Goal: Check status: Check status

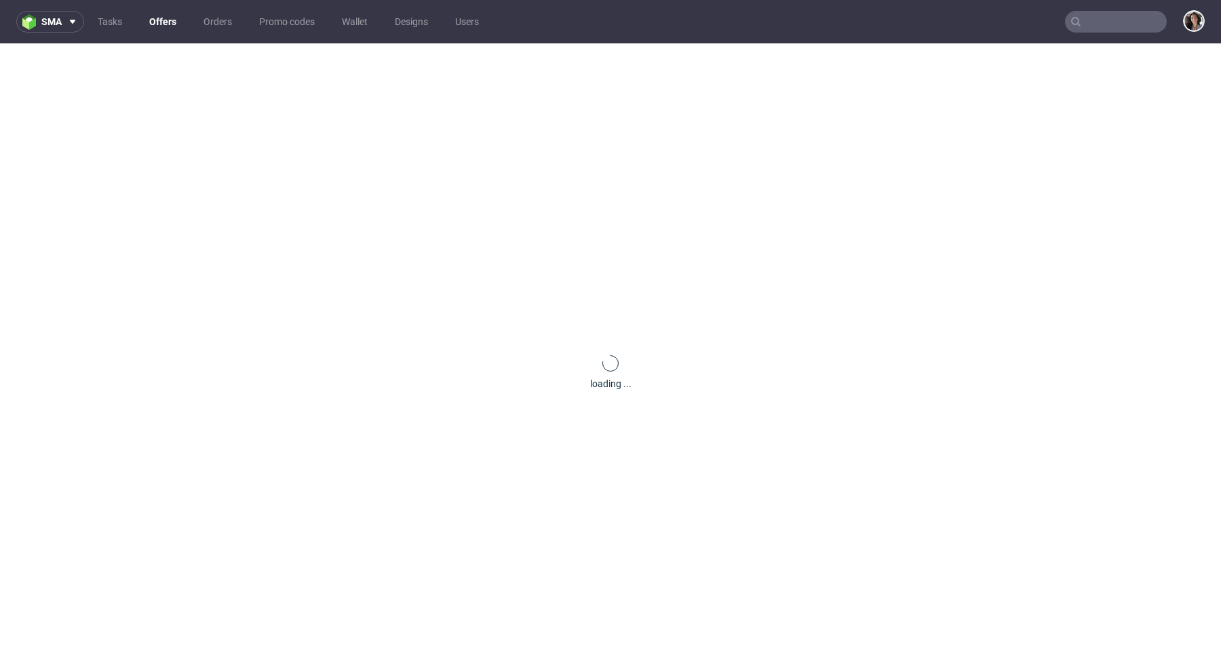
click at [1106, 35] on nav "sma Tasks Offers Orders Promo codes Wallet Designs Users" at bounding box center [610, 21] width 1221 height 43
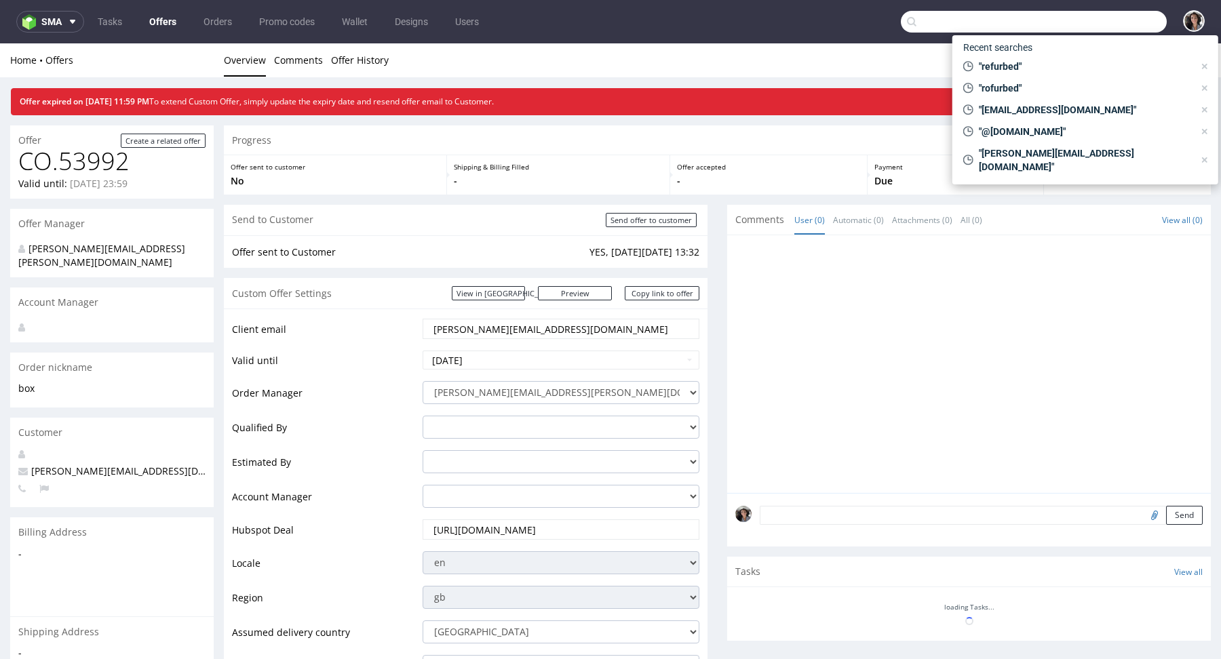
click at [1098, 25] on input "text" at bounding box center [1034, 22] width 266 height 22
paste input "israel@the-are.com"
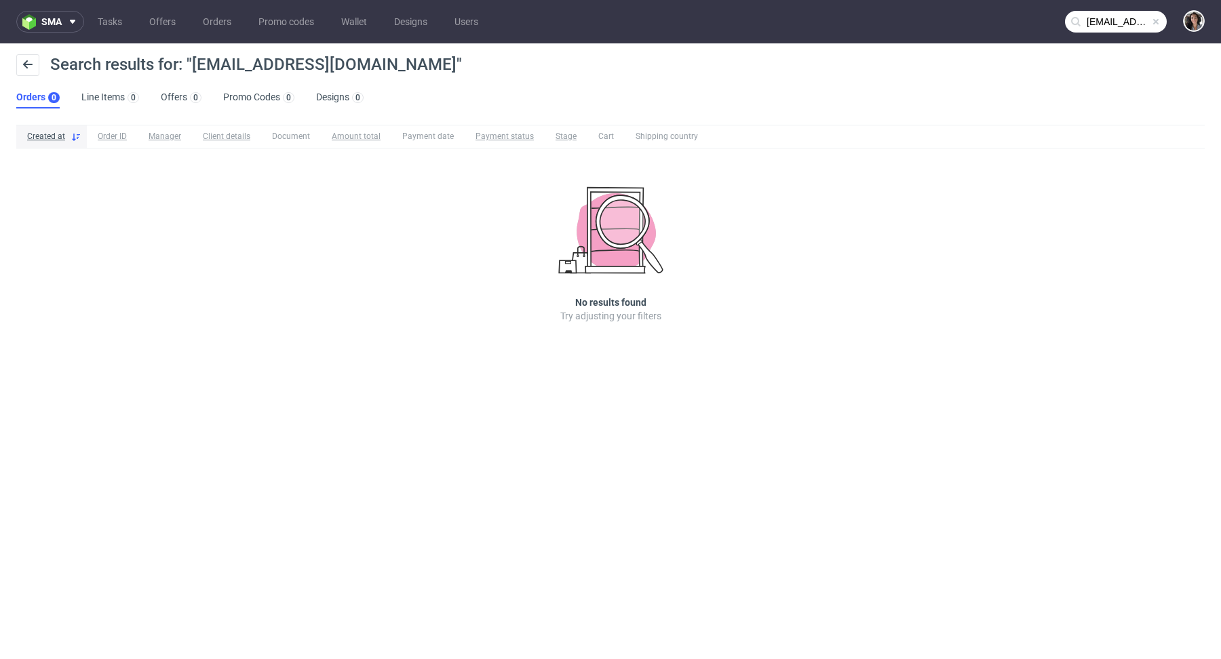
click at [1077, 25] on icon at bounding box center [1075, 21] width 11 height 11
click at [1084, 23] on input "israel@the-are.com" at bounding box center [1116, 22] width 102 height 22
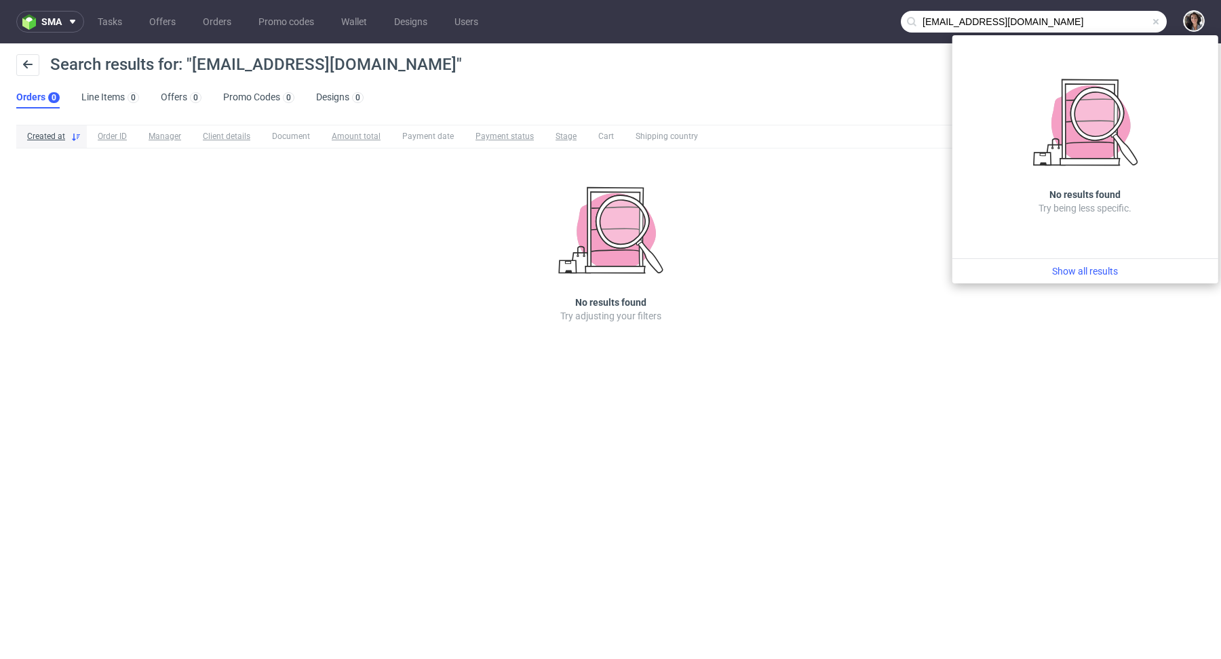
drag, startPoint x: 945, startPoint y: 18, endPoint x: 874, endPoint y: 21, distance: 70.6
click at [874, 21] on nav "sma Tasks Offers Orders Promo codes Wallet Designs Users israel@the-are.com" at bounding box center [610, 21] width 1221 height 43
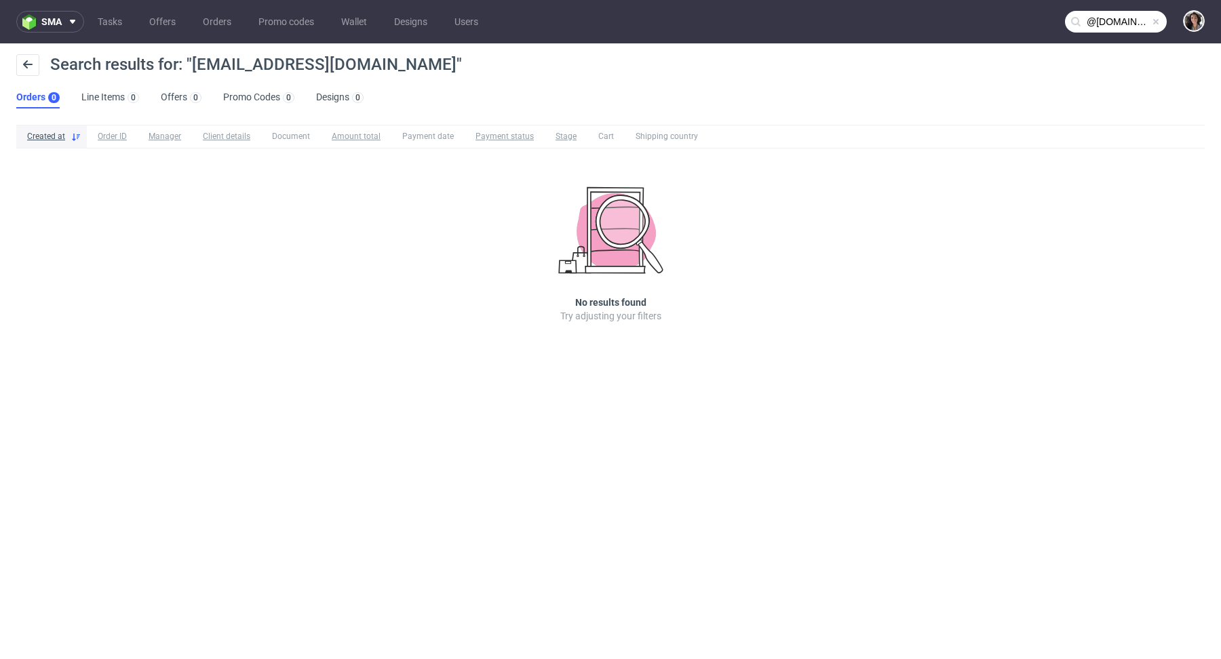
type input "@the-are.com"
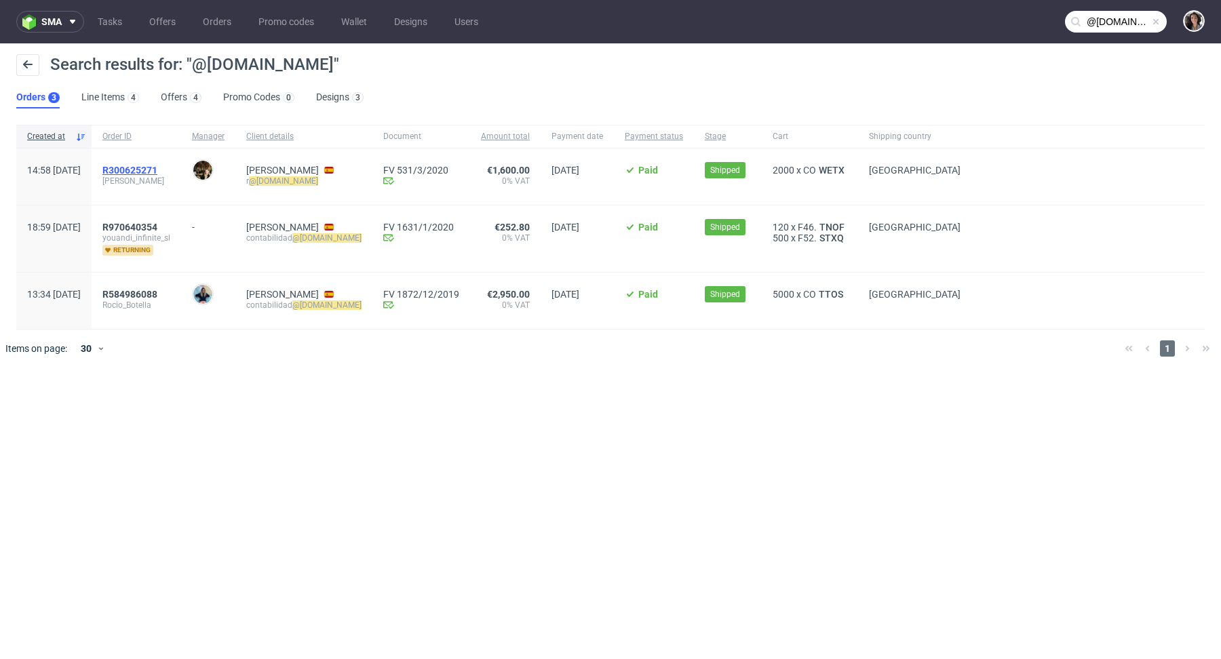
click at [157, 166] on span "R300625271" at bounding box center [129, 170] width 55 height 11
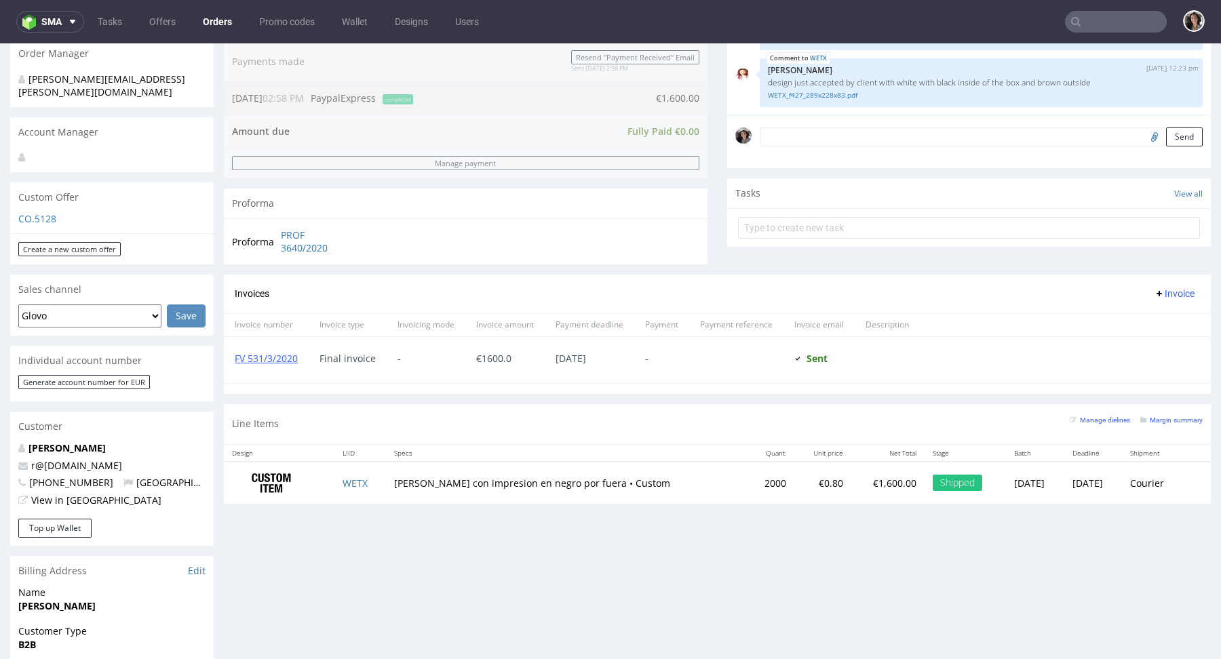
scroll to position [522, 0]
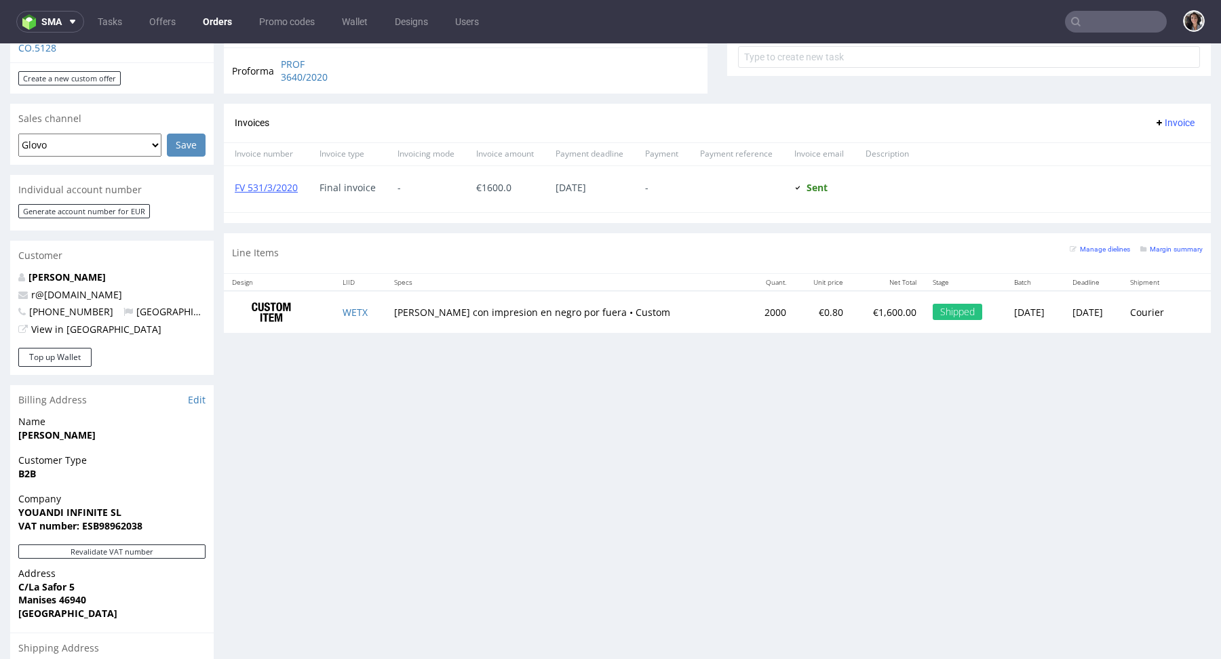
type input "@the-are.com"
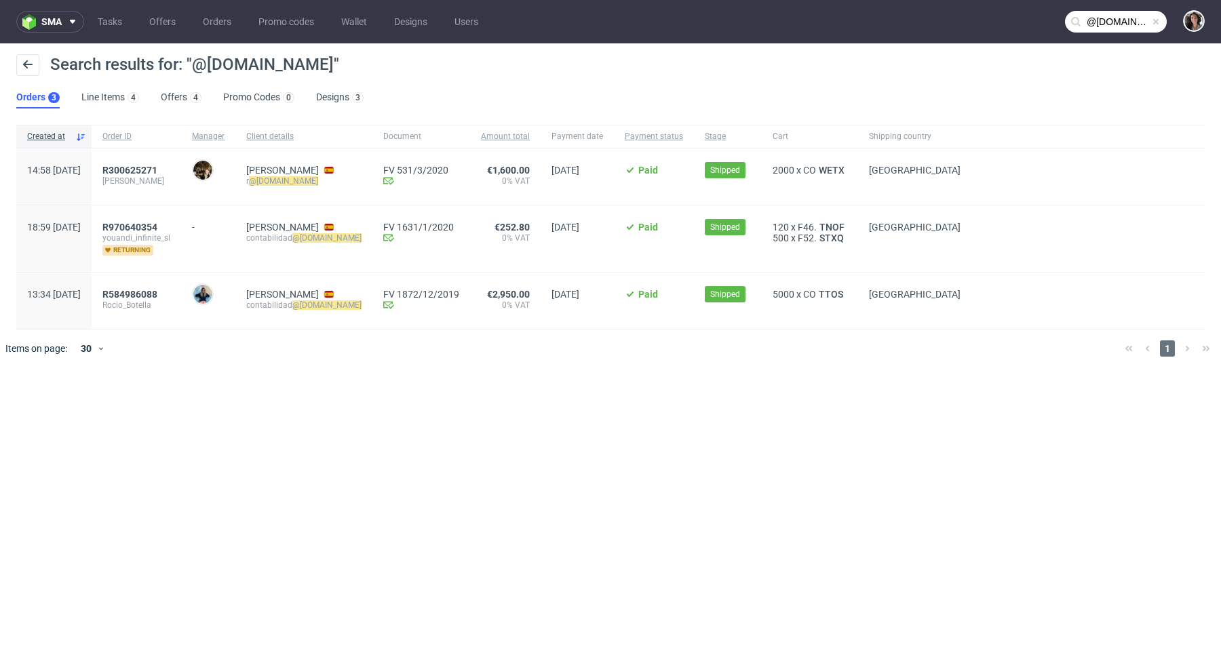
drag, startPoint x: 207, startPoint y: 163, endPoint x: 134, endPoint y: 163, distance: 72.6
click at [134, 163] on div "R300625271 Barbara Sirvent" at bounding box center [137, 177] width 90 height 56
drag, startPoint x: 134, startPoint y: 163, endPoint x: 206, endPoint y: 170, distance: 72.2
click at [181, 170] on div "R300625271 Barbara Sirvent" at bounding box center [137, 177] width 90 height 56
copy span "R300625271"
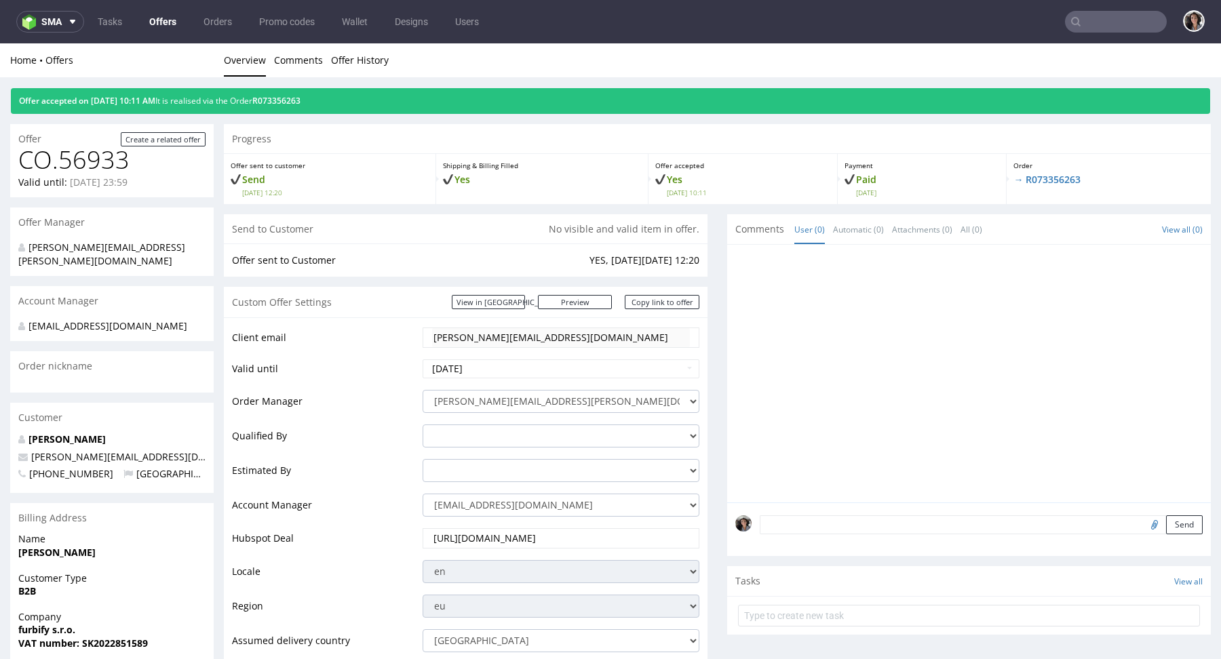
scroll to position [474, 0]
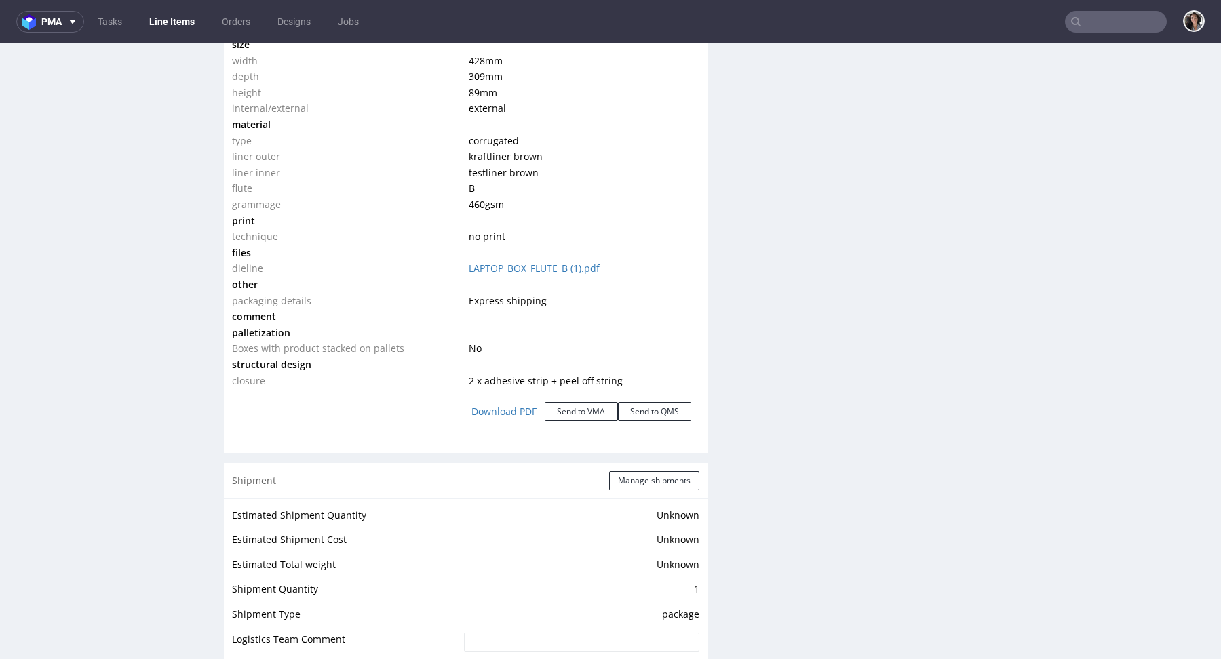
scroll to position [1393, 0]
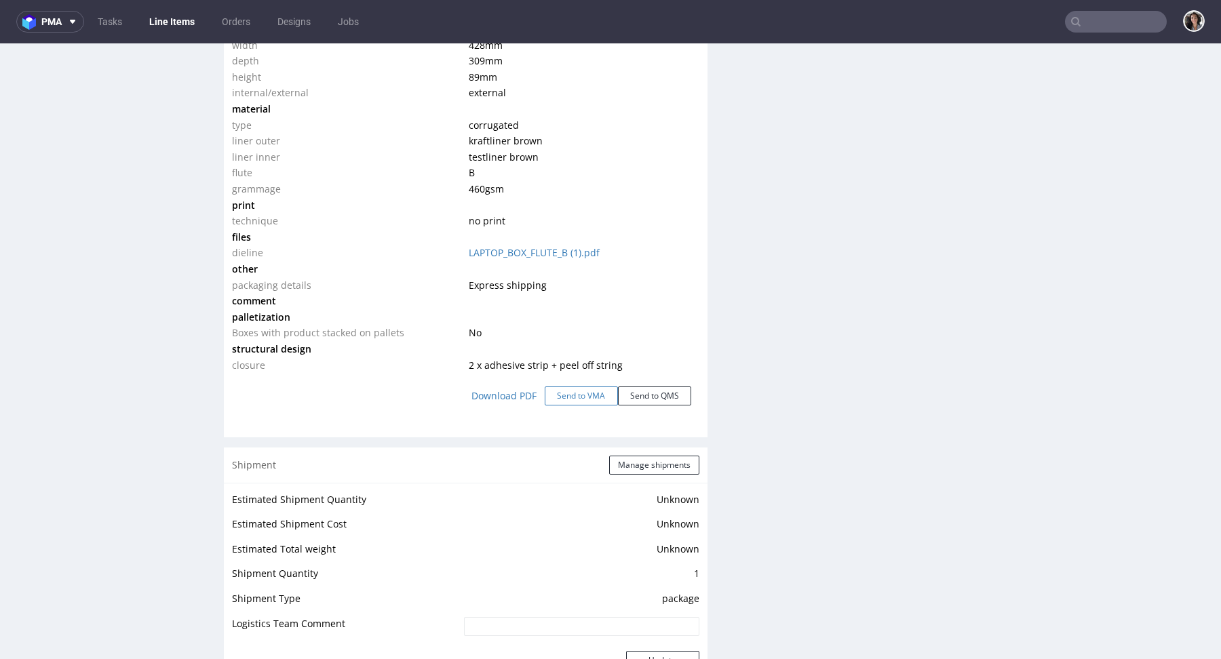
click at [576, 393] on button "Send to VMA" at bounding box center [581, 396] width 73 height 19
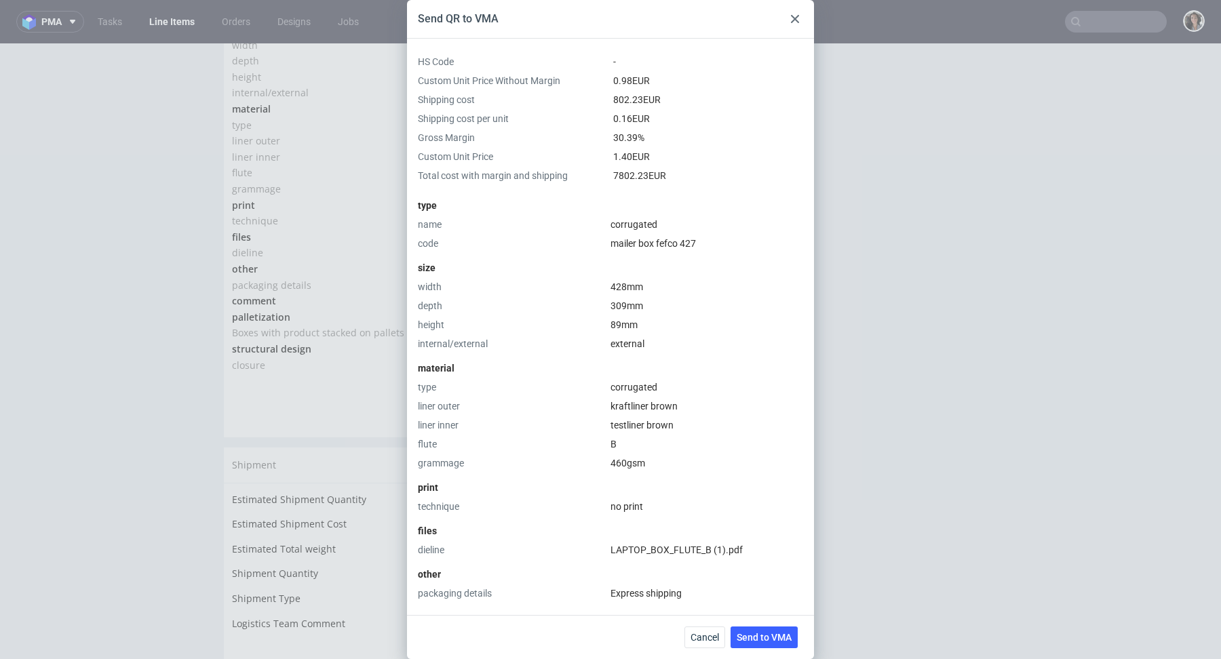
scroll to position [328, 0]
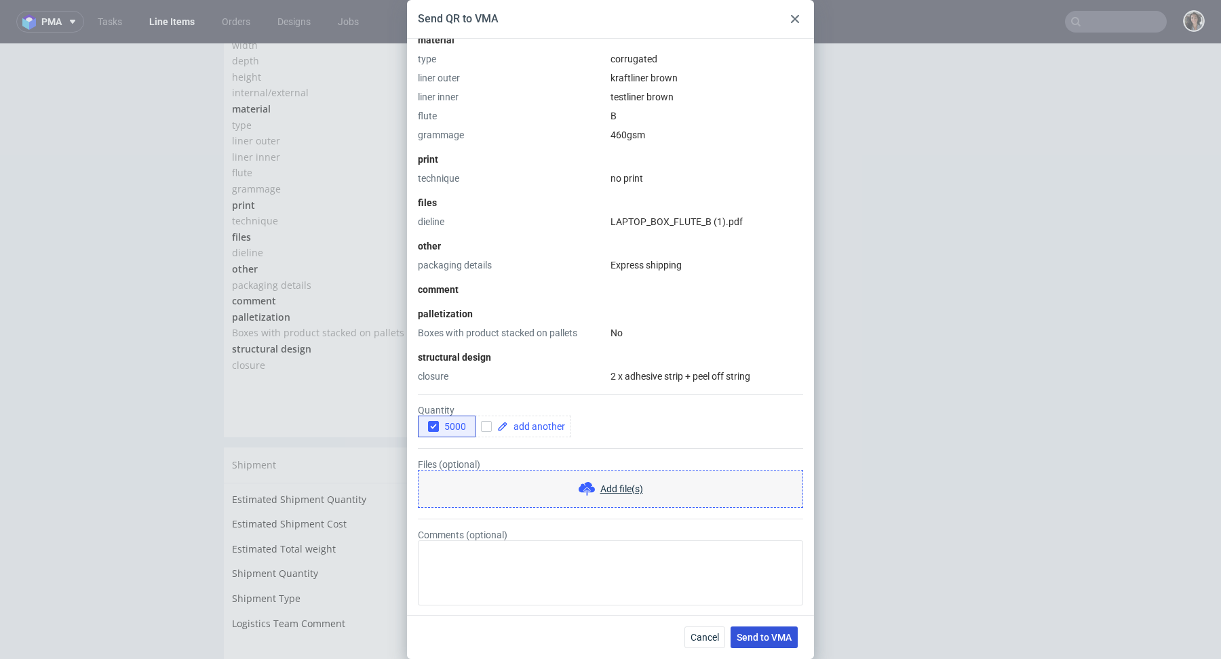
click at [781, 640] on span "Send to VMA" at bounding box center [764, 637] width 55 height 9
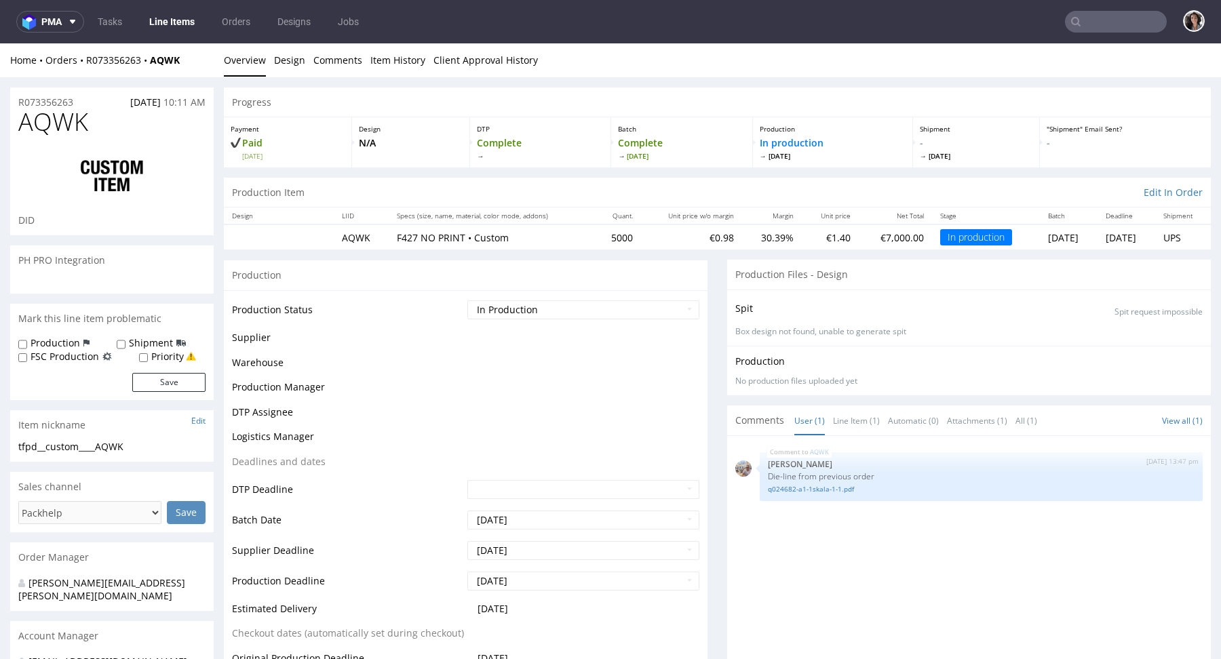
select select "in_progress"
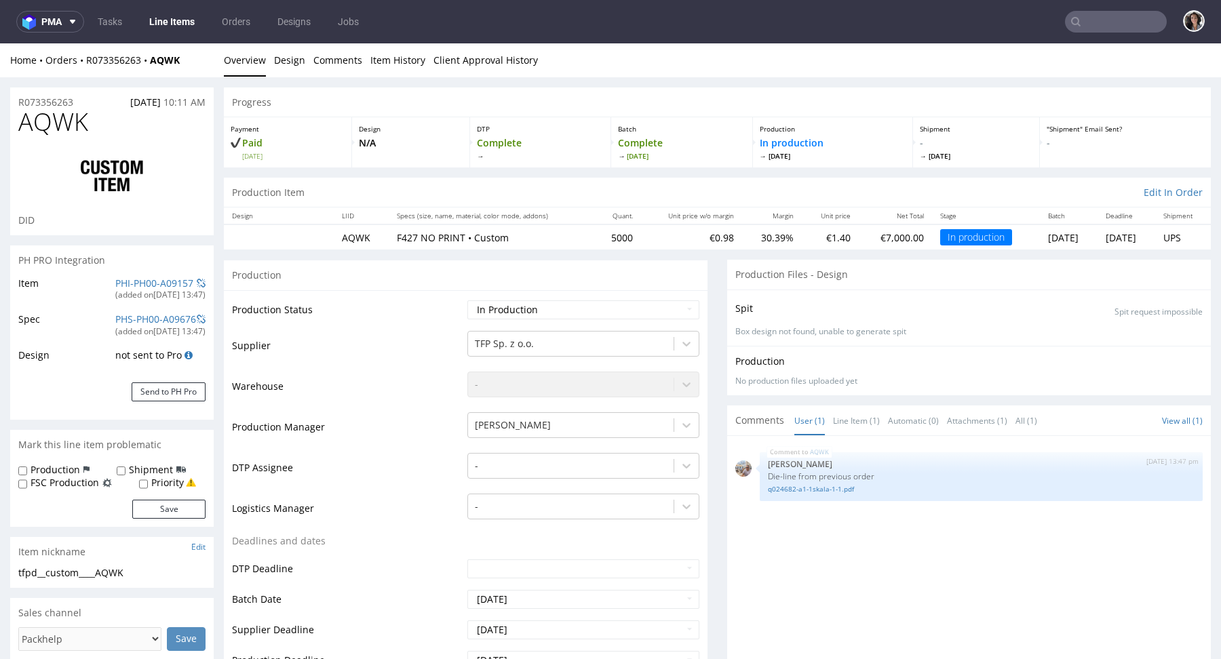
scroll to position [0, 0]
